Goal: Information Seeking & Learning: Learn about a topic

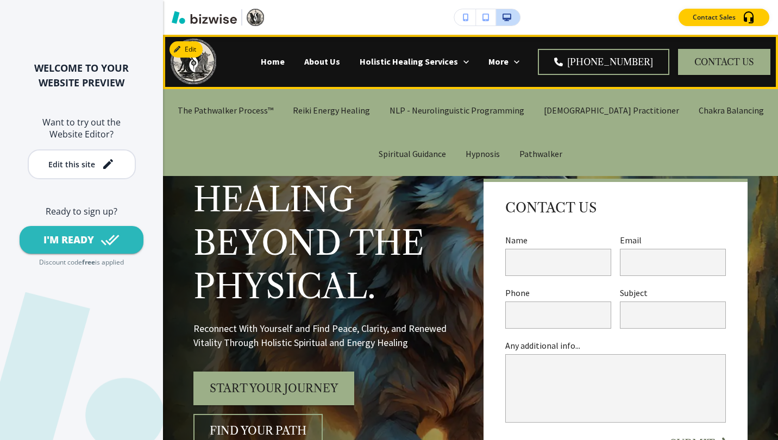
click at [403, 61] on p "Holistic Healing Services" at bounding box center [409, 61] width 98 height 13
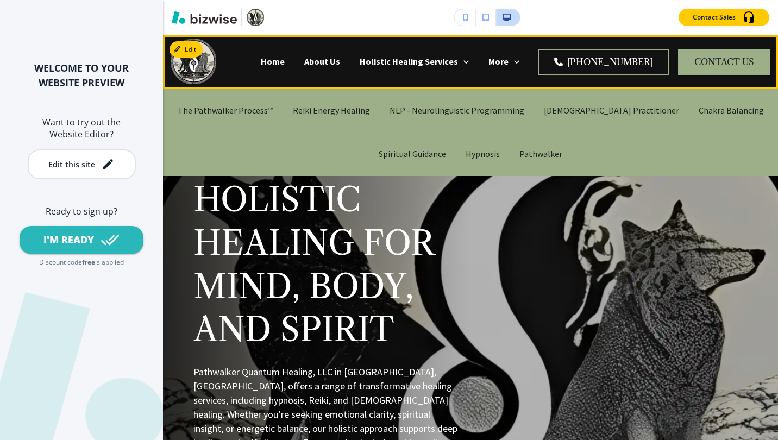
click at [475, 152] on p "Hypnosis" at bounding box center [483, 154] width 34 height 13
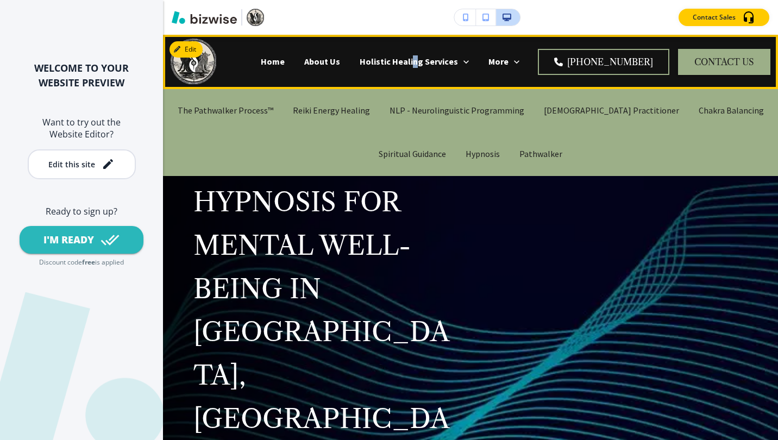
click at [435, 63] on p "Holistic Healing Services" at bounding box center [409, 61] width 98 height 13
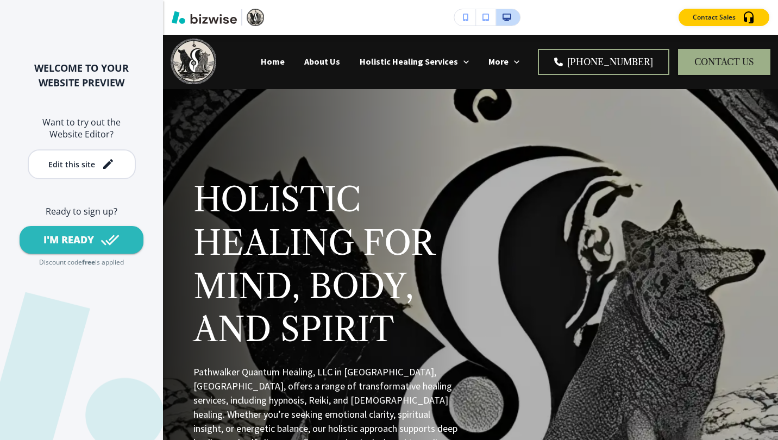
drag, startPoint x: 434, startPoint y: 63, endPoint x: 415, endPoint y: 59, distance: 19.4
click at [416, 59] on p "Holistic Healing Services" at bounding box center [409, 61] width 98 height 13
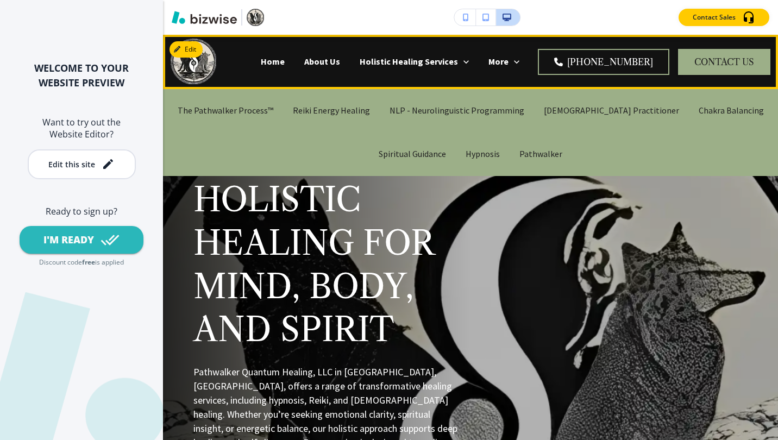
click at [585, 113] on p "Shamanic Practitioner" at bounding box center [611, 110] width 135 height 13
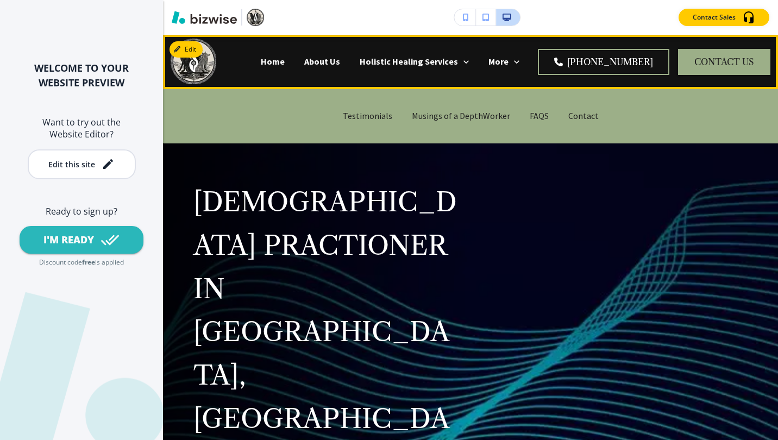
click at [509, 61] on p "More" at bounding box center [499, 61] width 20 height 13
click at [522, 65] on icon at bounding box center [517, 62] width 11 height 11
click at [430, 117] on p "Musings of a DepthWorker" at bounding box center [461, 116] width 98 height 13
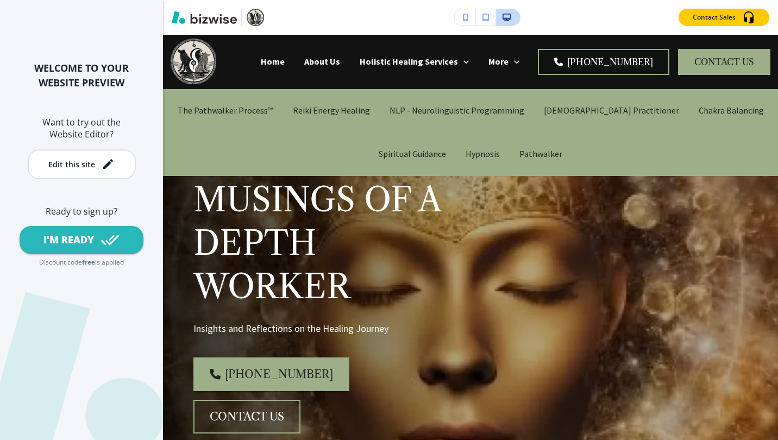
click at [484, 19] on icon "button" at bounding box center [486, 18] width 7 height 8
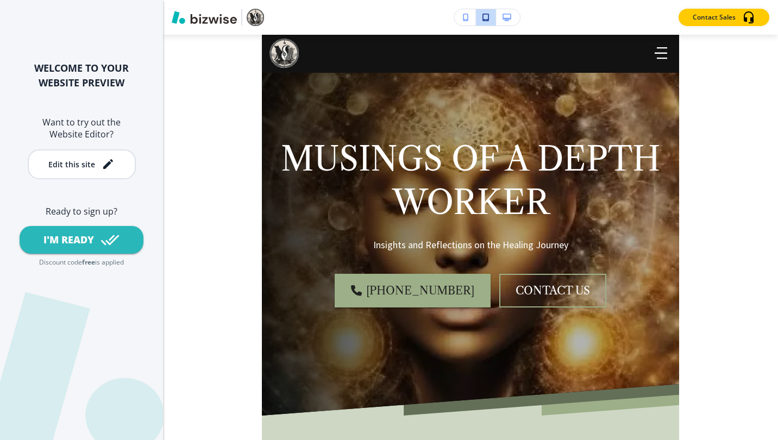
click at [463, 17] on icon "button" at bounding box center [466, 18] width 6 height 8
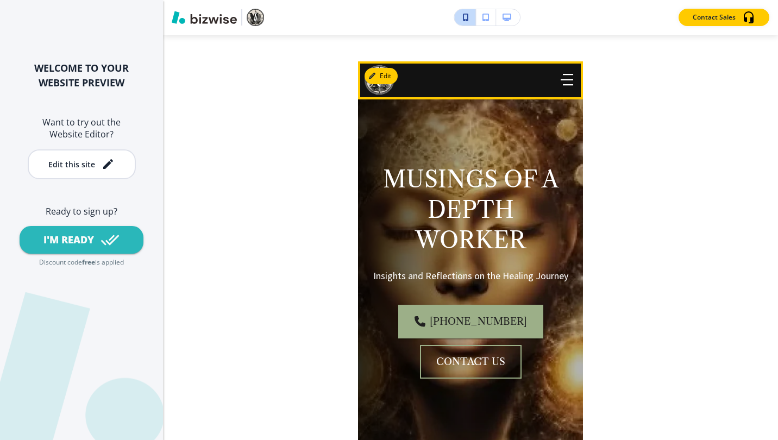
click at [561, 74] on icon "button" at bounding box center [567, 80] width 13 height 12
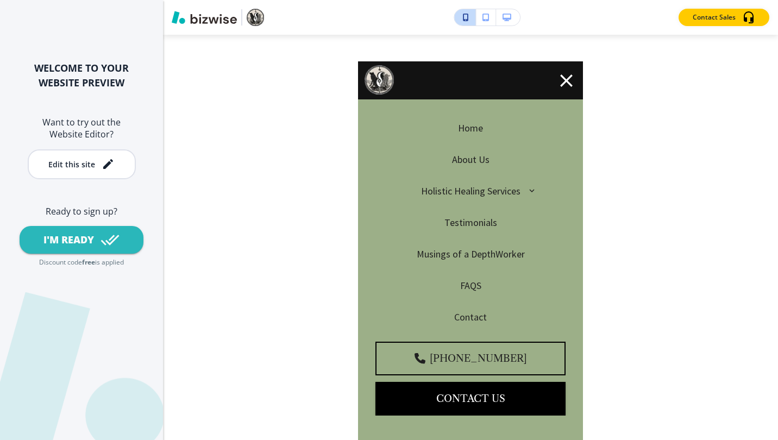
click at [470, 191] on p "Holistic Healing Services" at bounding box center [470, 191] width 99 height 14
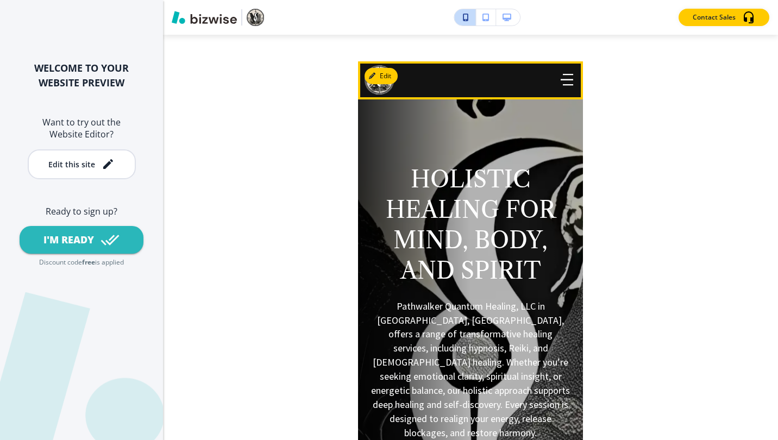
click at [561, 82] on icon "button" at bounding box center [567, 80] width 13 height 12
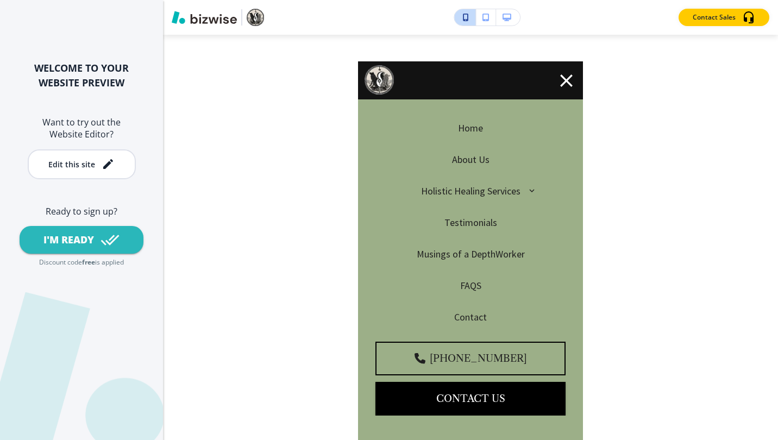
click at [527, 189] on icon "button" at bounding box center [532, 191] width 10 height 10
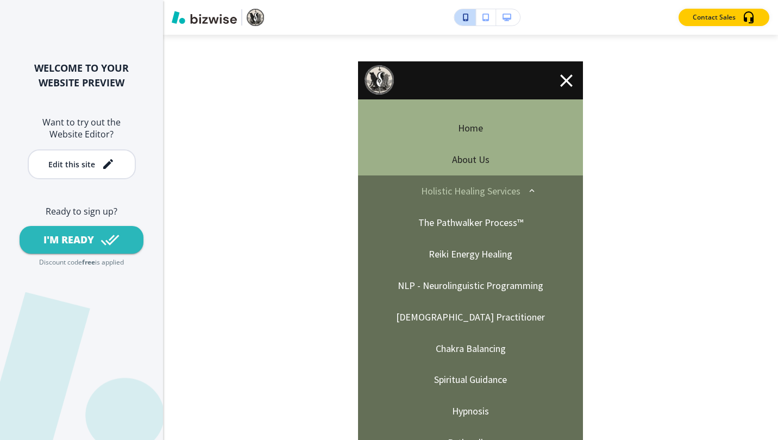
click at [471, 226] on p "The Pathwalker Process™" at bounding box center [471, 223] width 105 height 14
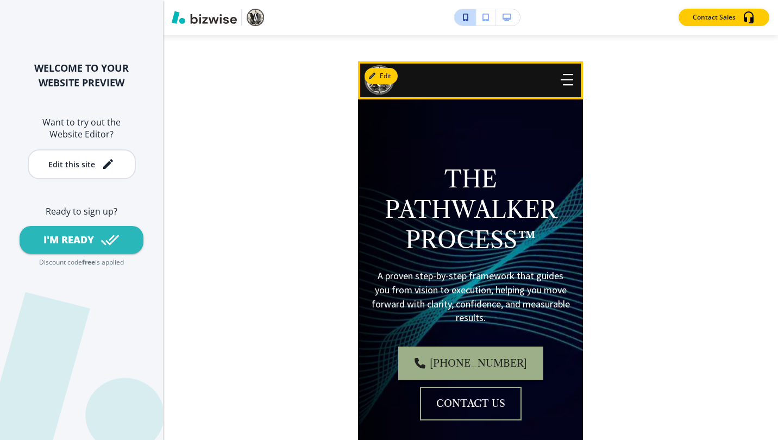
click at [561, 82] on icon "button" at bounding box center [567, 80] width 13 height 12
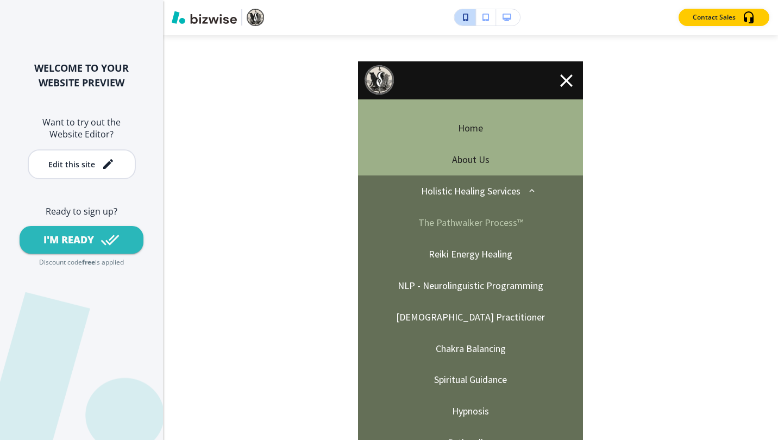
click at [461, 254] on p "Reiki Energy Healing" at bounding box center [471, 254] width 84 height 14
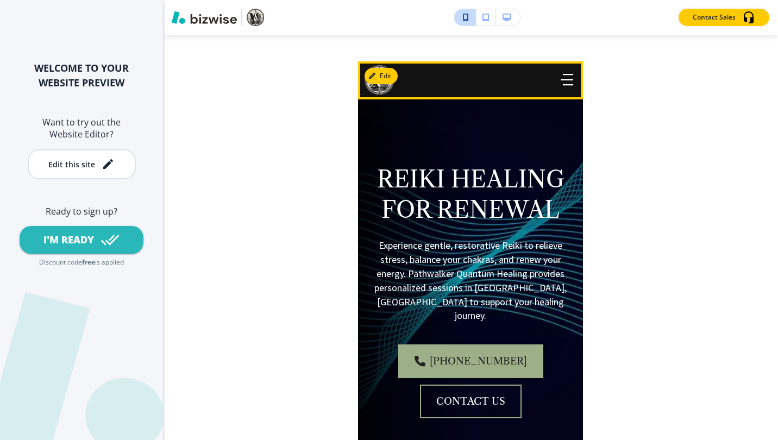
click at [561, 82] on icon "button" at bounding box center [567, 80] width 13 height 12
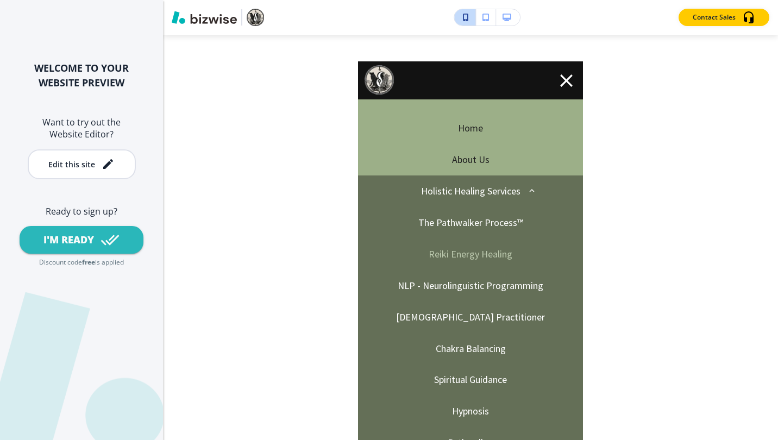
click at [484, 289] on p "NLP - Neurolinguistic Programming" at bounding box center [471, 286] width 146 height 14
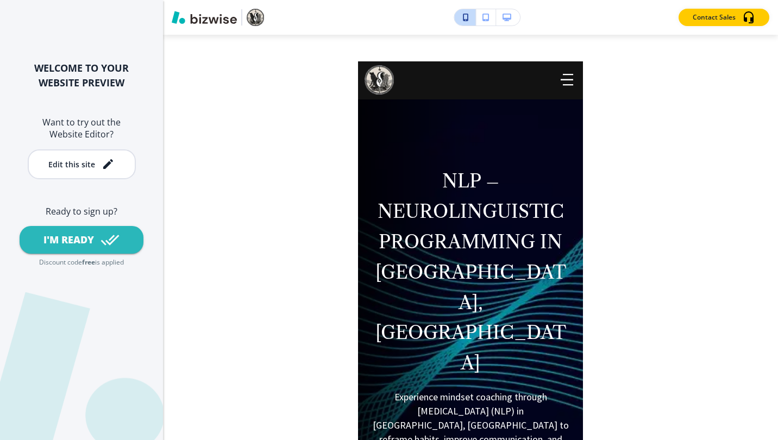
click at [506, 18] on icon "button" at bounding box center [507, 18] width 9 height 8
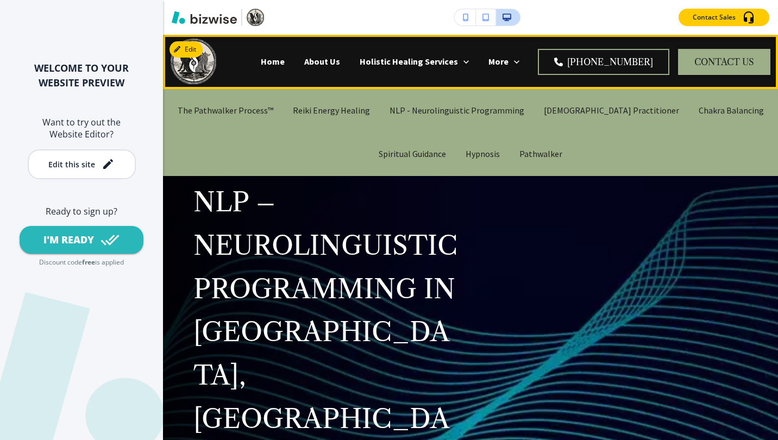
click at [487, 151] on p "Hypnosis" at bounding box center [483, 154] width 34 height 13
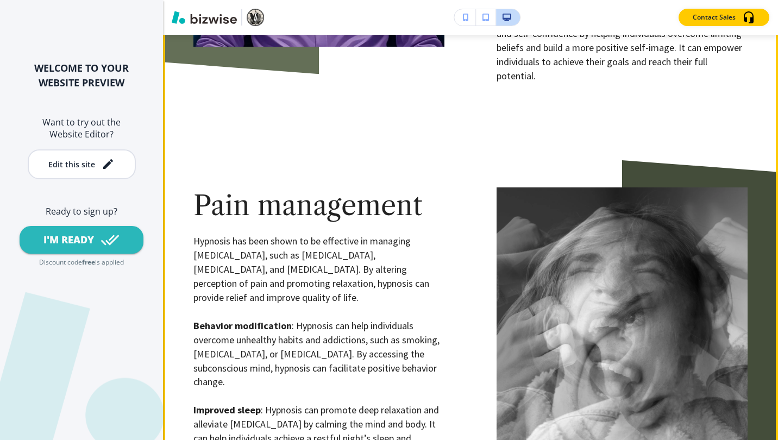
scroll to position [906, 0]
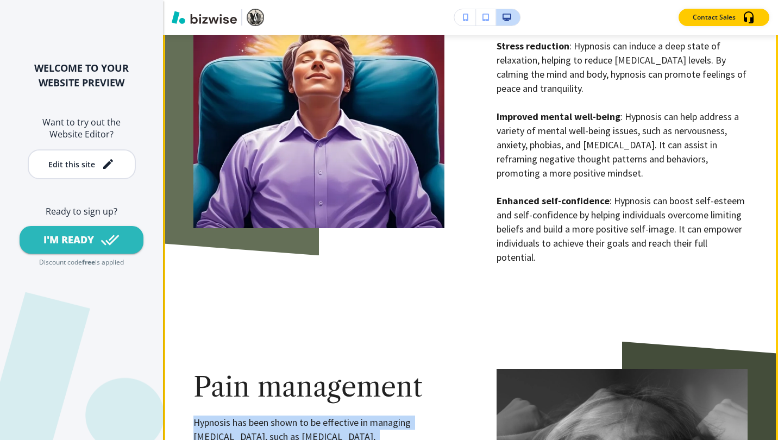
drag, startPoint x: 195, startPoint y: 254, endPoint x: 422, endPoint y: 300, distance: 231.8
copy p "Hypnosis has been shown to be effective in managing chronic pain, such as migra…"
